Goal: Use online tool/utility: Utilize a website feature to perform a specific function

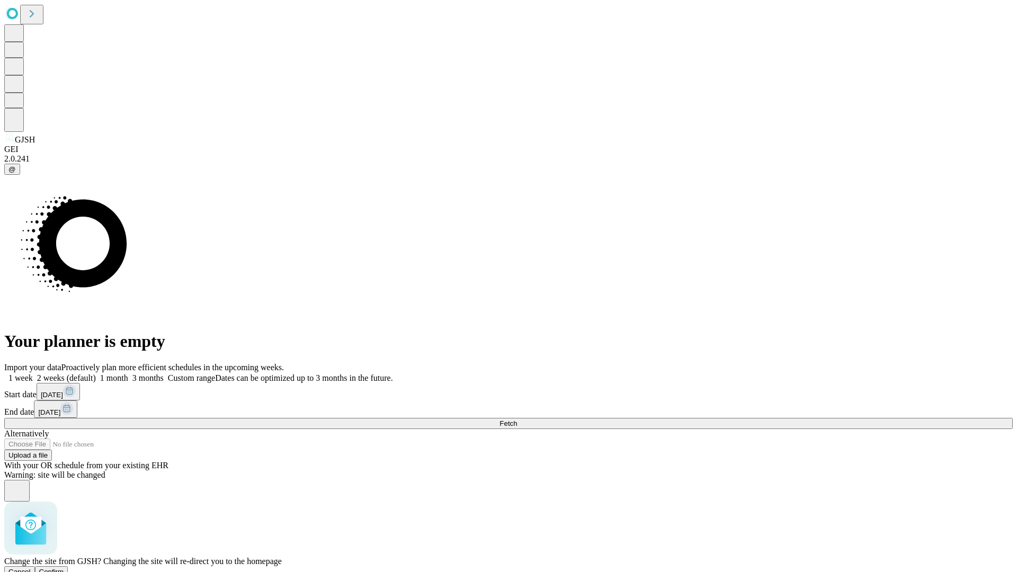
click at [64, 568] on span "Confirm" at bounding box center [51, 572] width 25 height 8
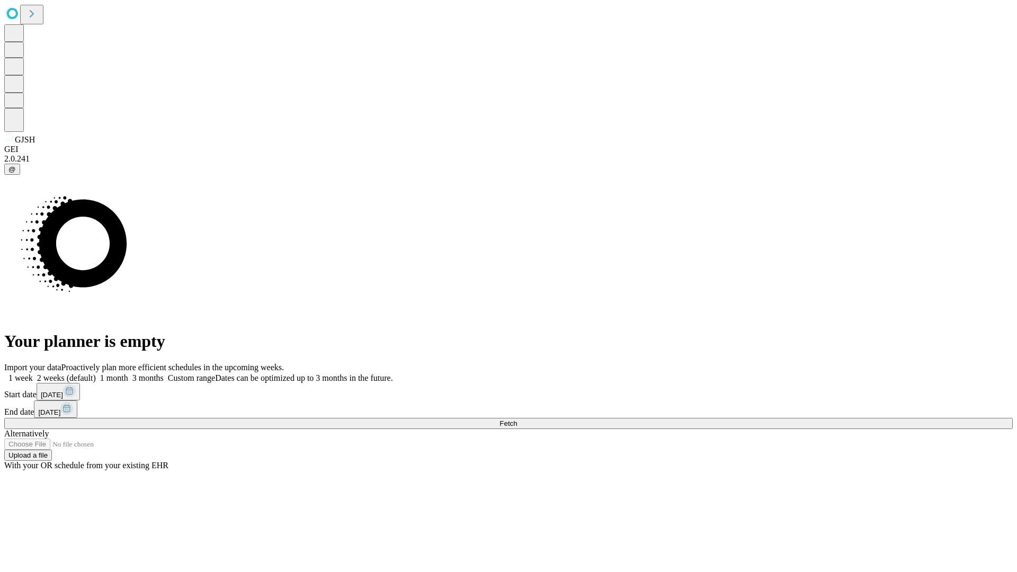
click at [33, 374] on label "1 week" at bounding box center [18, 378] width 29 height 9
click at [517, 420] on span "Fetch" at bounding box center [508, 424] width 17 height 8
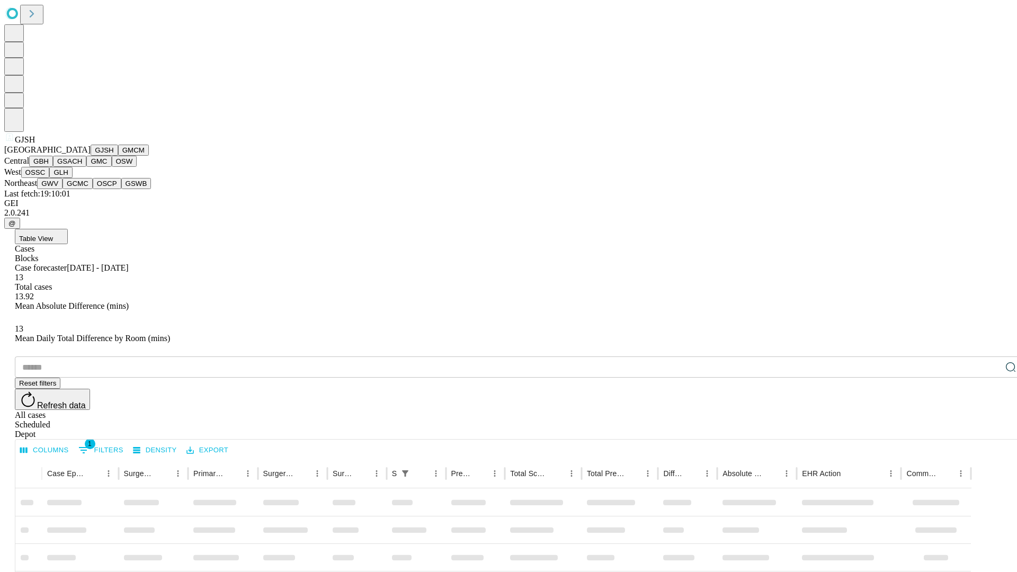
click at [118, 156] on button "GMCM" at bounding box center [133, 150] width 31 height 11
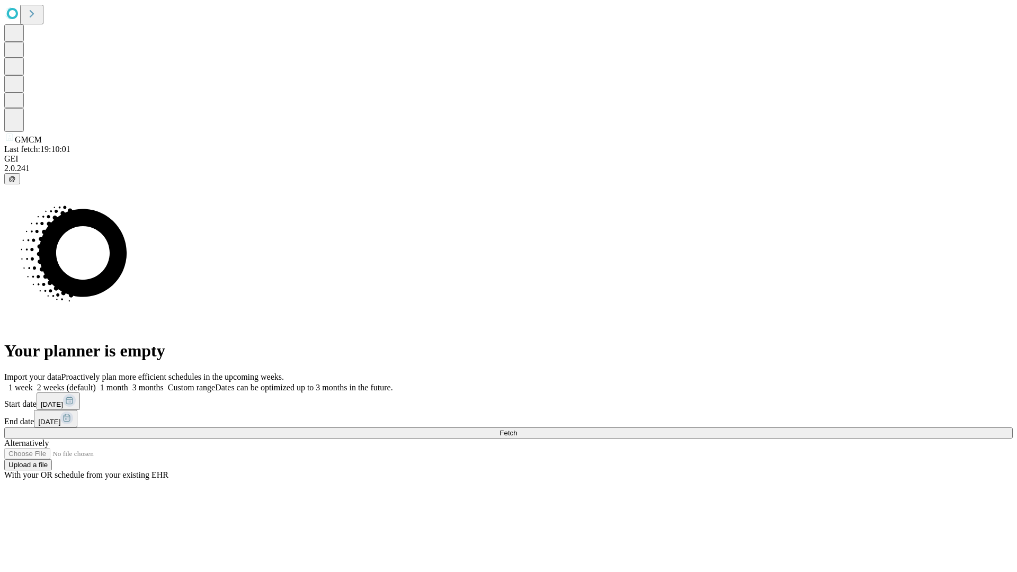
click at [33, 383] on label "1 week" at bounding box center [18, 387] width 29 height 9
click at [517, 429] on span "Fetch" at bounding box center [508, 433] width 17 height 8
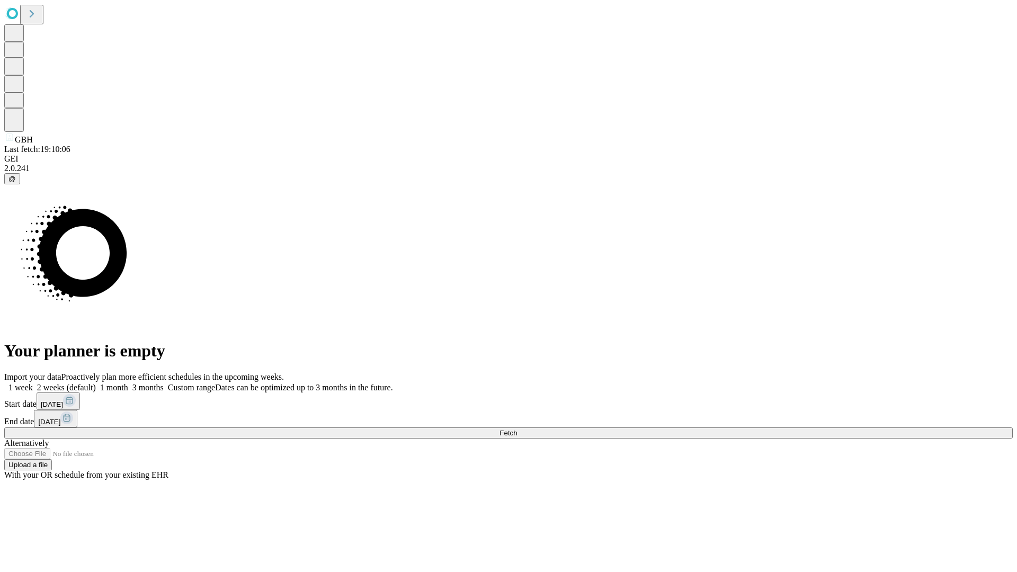
click at [33, 383] on label "1 week" at bounding box center [18, 387] width 29 height 9
click at [517, 429] on span "Fetch" at bounding box center [508, 433] width 17 height 8
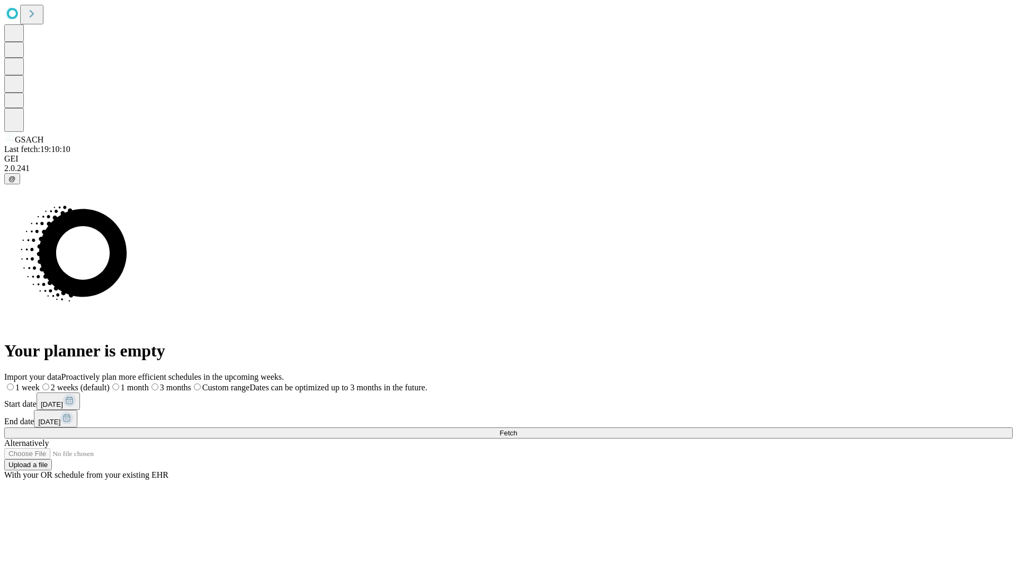
click at [40, 383] on label "1 week" at bounding box center [22, 387] width 36 height 9
click at [517, 429] on span "Fetch" at bounding box center [508, 433] width 17 height 8
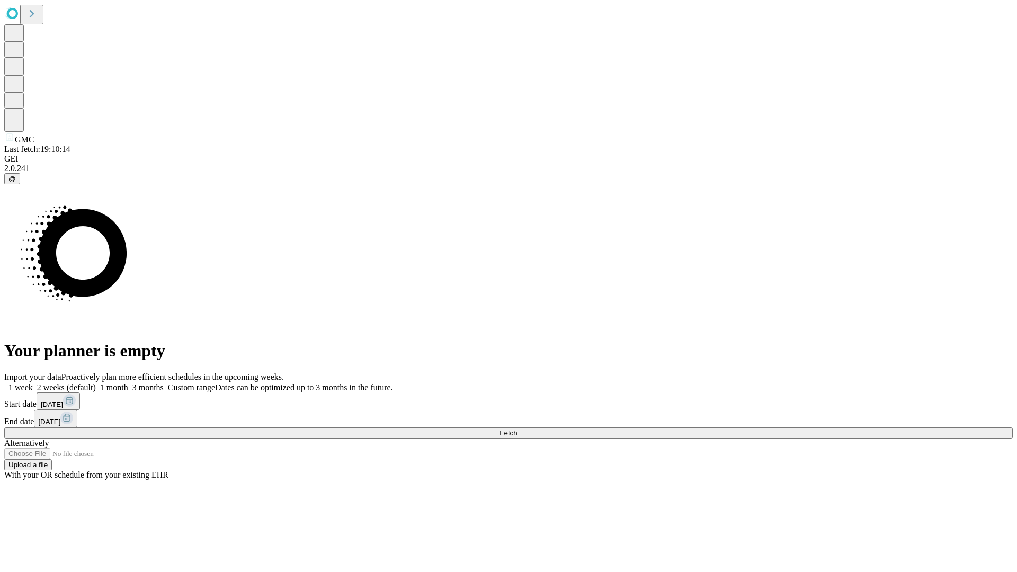
click at [33, 383] on label "1 week" at bounding box center [18, 387] width 29 height 9
click at [517, 429] on span "Fetch" at bounding box center [508, 433] width 17 height 8
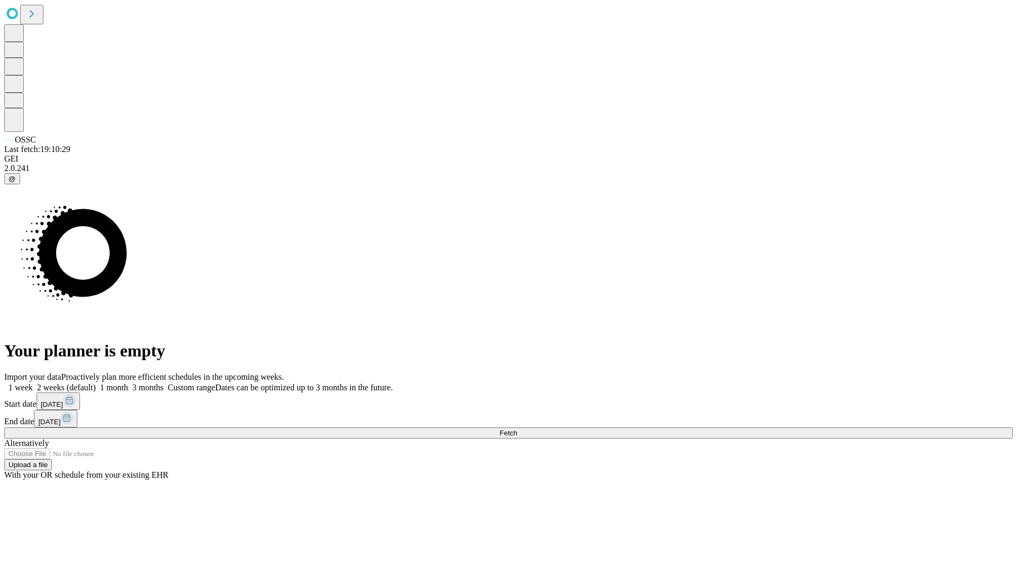
click at [33, 383] on label "1 week" at bounding box center [18, 387] width 29 height 9
click at [517, 429] on span "Fetch" at bounding box center [508, 433] width 17 height 8
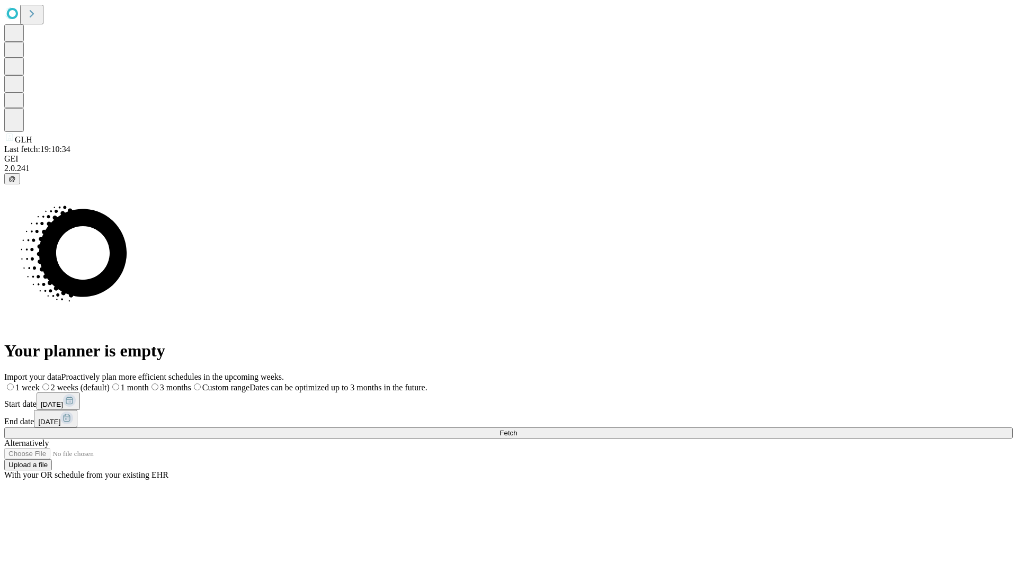
click at [40, 383] on label "1 week" at bounding box center [22, 387] width 36 height 9
click at [517, 429] on span "Fetch" at bounding box center [508, 433] width 17 height 8
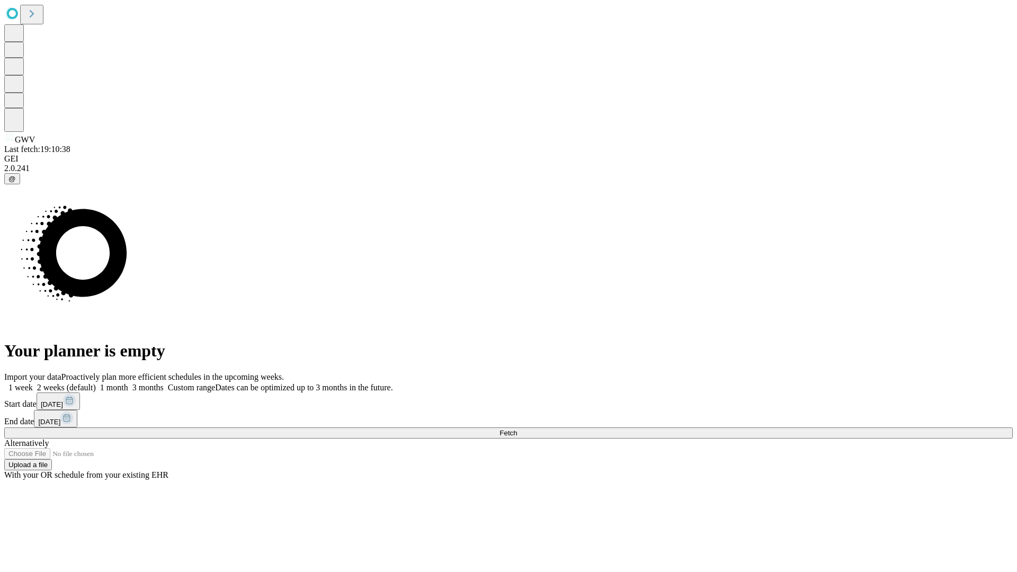
click at [517, 429] on span "Fetch" at bounding box center [508, 433] width 17 height 8
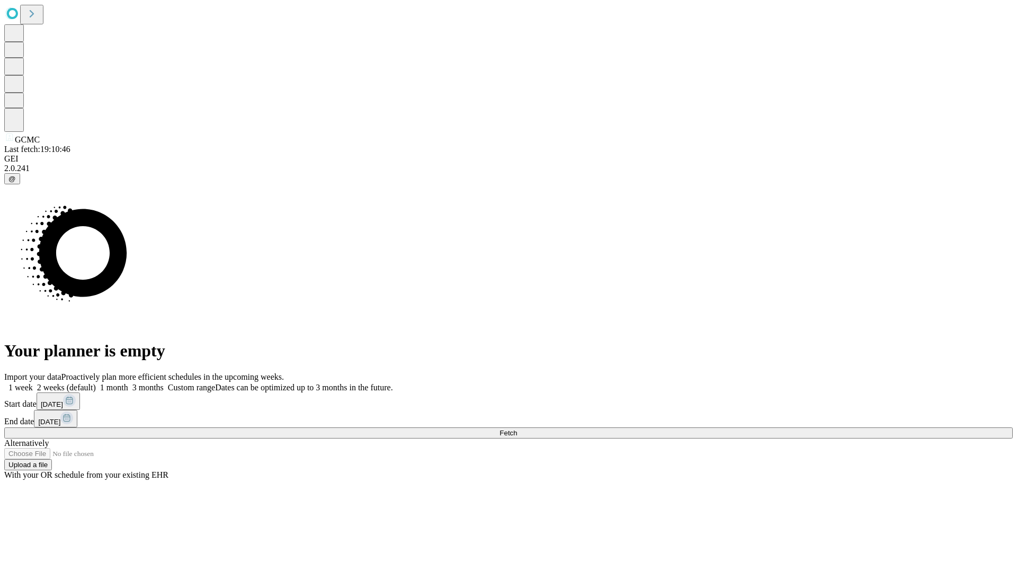
click at [33, 383] on label "1 week" at bounding box center [18, 387] width 29 height 9
click at [517, 429] on span "Fetch" at bounding box center [508, 433] width 17 height 8
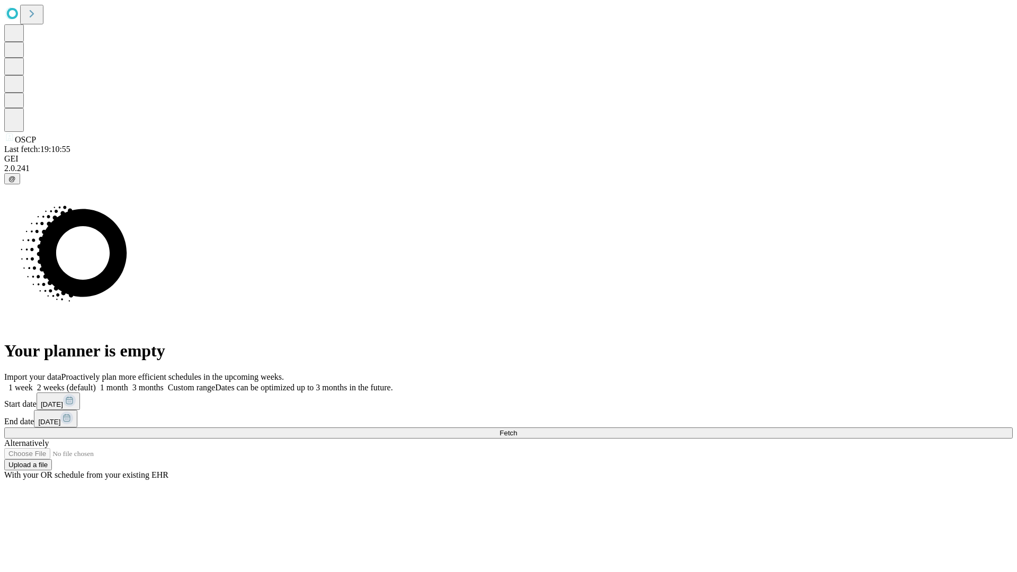
click at [33, 383] on label "1 week" at bounding box center [18, 387] width 29 height 9
click at [517, 429] on span "Fetch" at bounding box center [508, 433] width 17 height 8
